Goal: Information Seeking & Learning: Learn about a topic

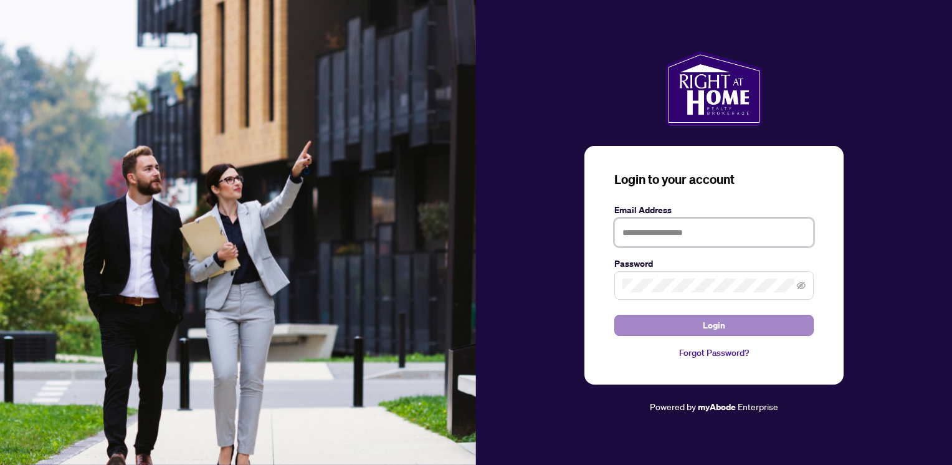
type input "**********"
click at [727, 324] on button "Login" at bounding box center [713, 324] width 199 height 21
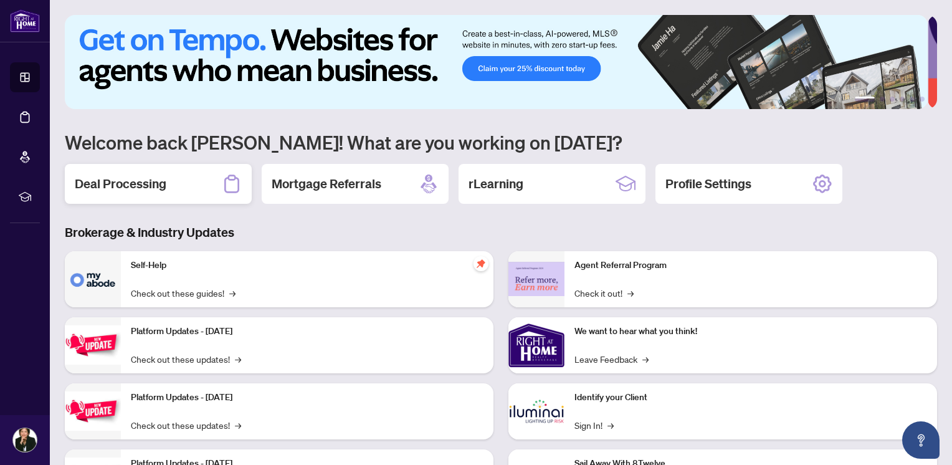
click at [154, 182] on h2 "Deal Processing" at bounding box center [121, 183] width 92 height 17
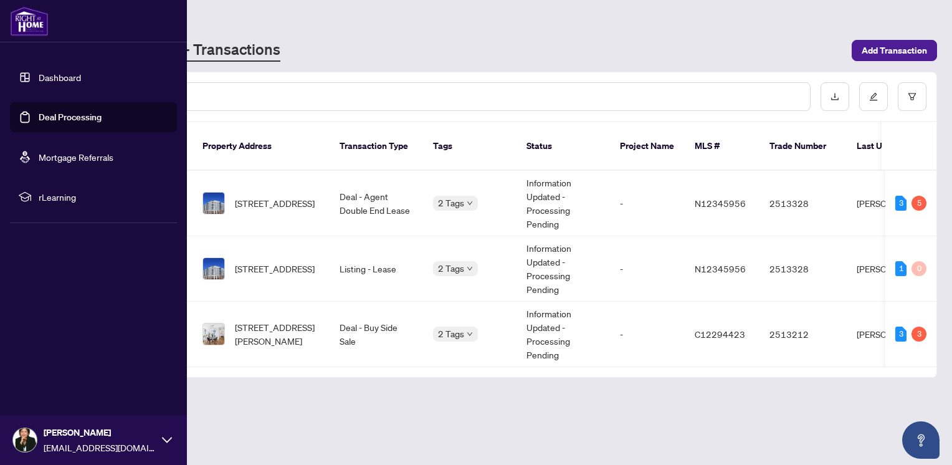
click at [65, 76] on link "Dashboard" at bounding box center [60, 77] width 42 height 11
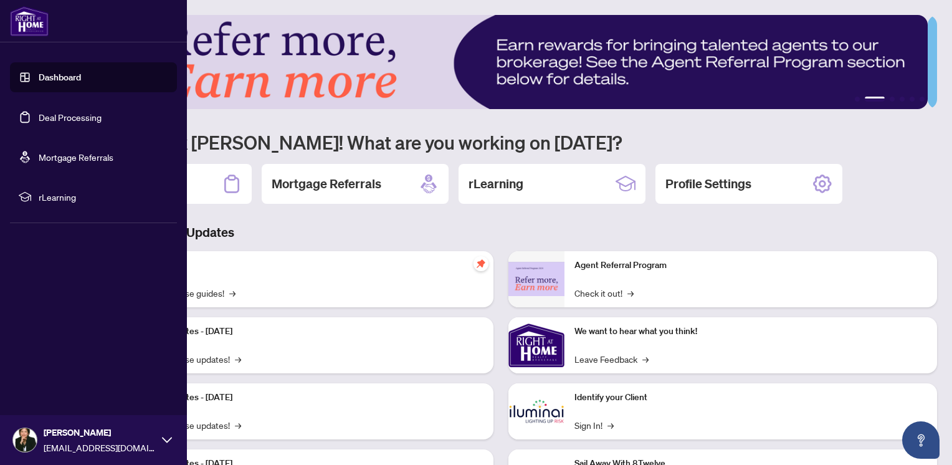
click at [52, 73] on link "Dashboard" at bounding box center [60, 77] width 42 height 11
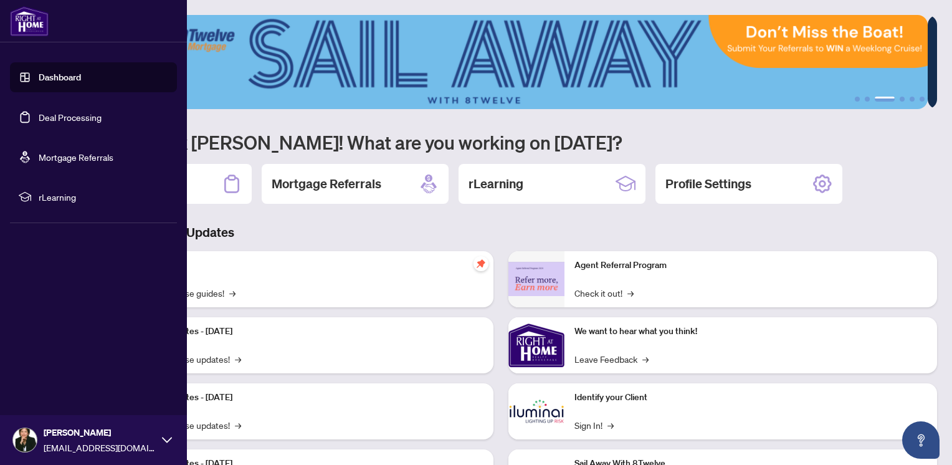
click at [67, 198] on span "rLearning" at bounding box center [104, 197] width 130 height 14
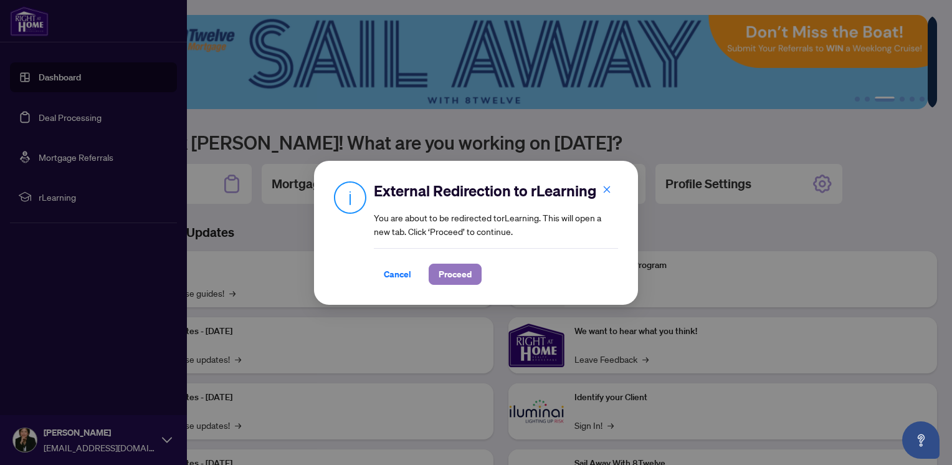
click at [459, 274] on span "Proceed" at bounding box center [454, 274] width 33 height 20
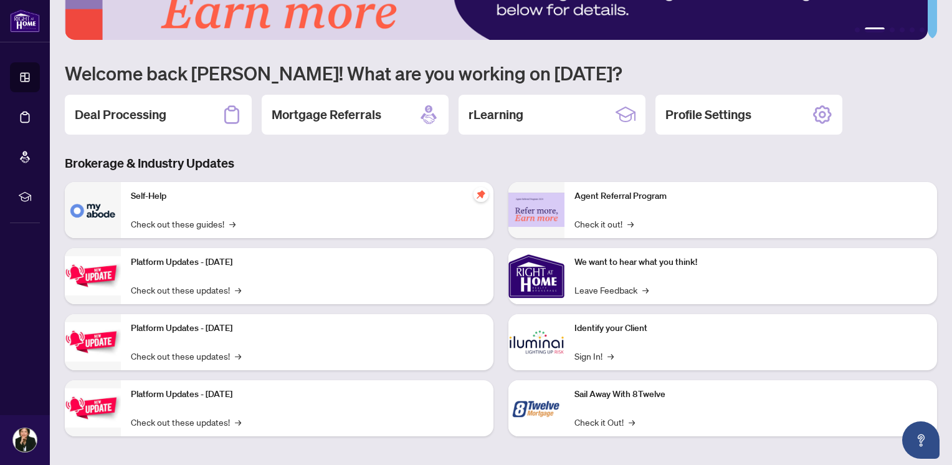
scroll to position [72, 0]
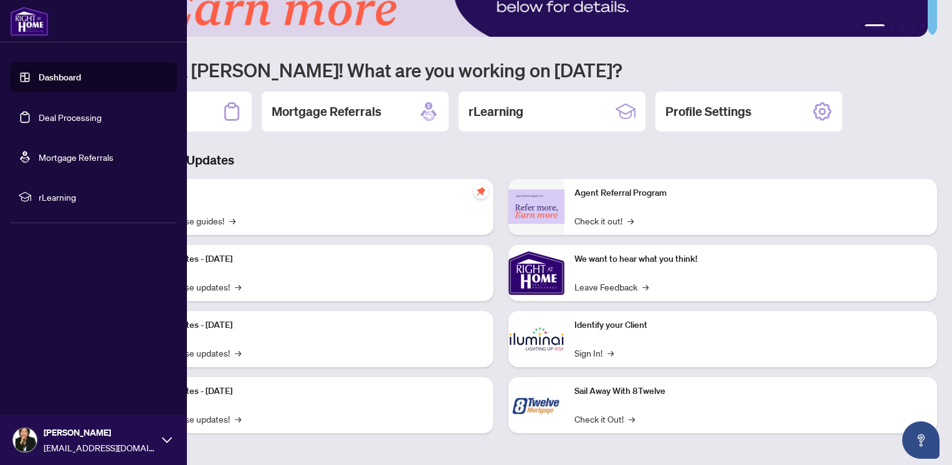
click at [55, 192] on span "rLearning" at bounding box center [104, 197] width 130 height 14
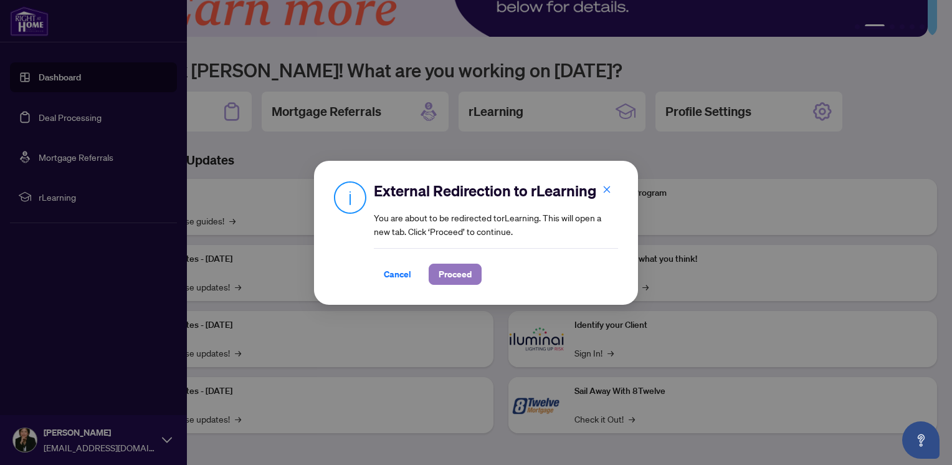
click at [477, 272] on button "Proceed" at bounding box center [454, 273] width 53 height 21
